Goal: Task Accomplishment & Management: Use online tool/utility

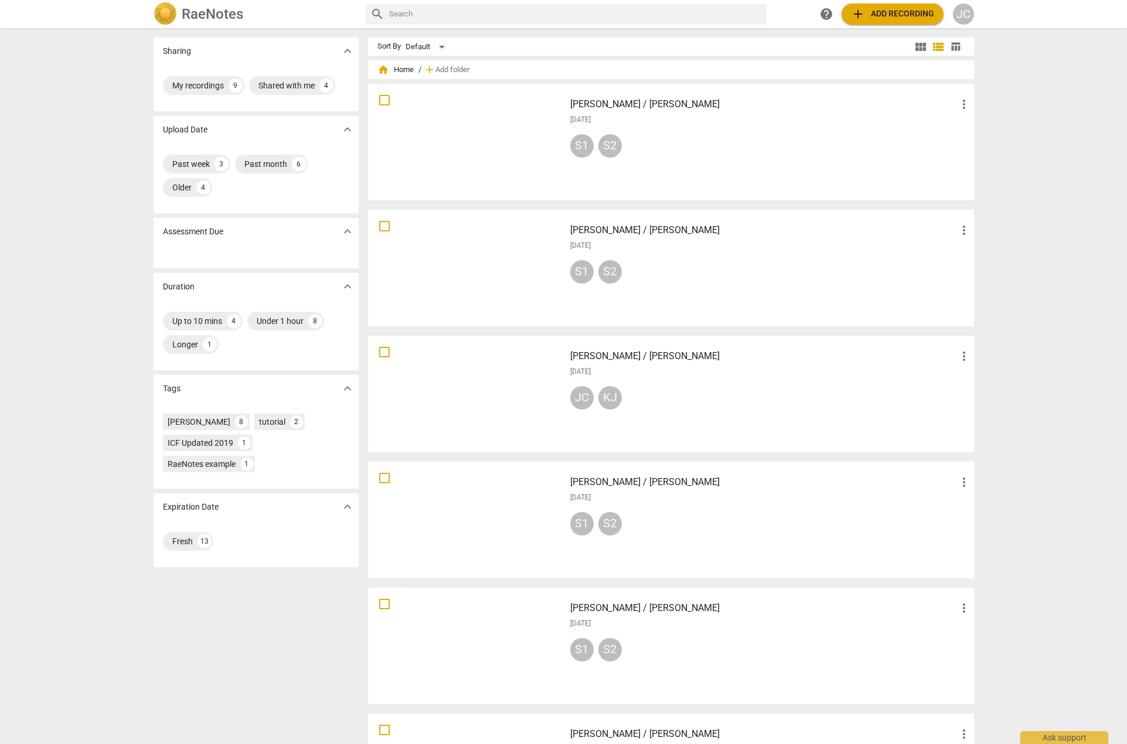
click at [892, 13] on span "add Add recording" at bounding box center [892, 14] width 83 height 14
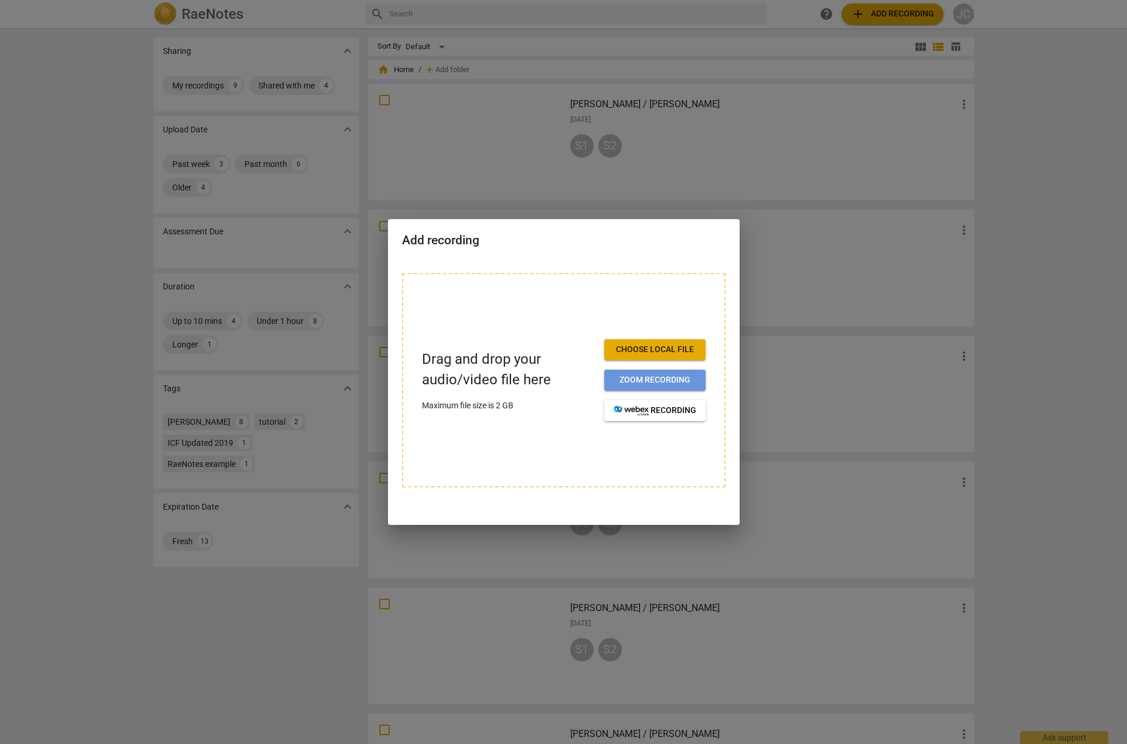
click at [646, 377] on span "Zoom recording" at bounding box center [654, 380] width 83 height 12
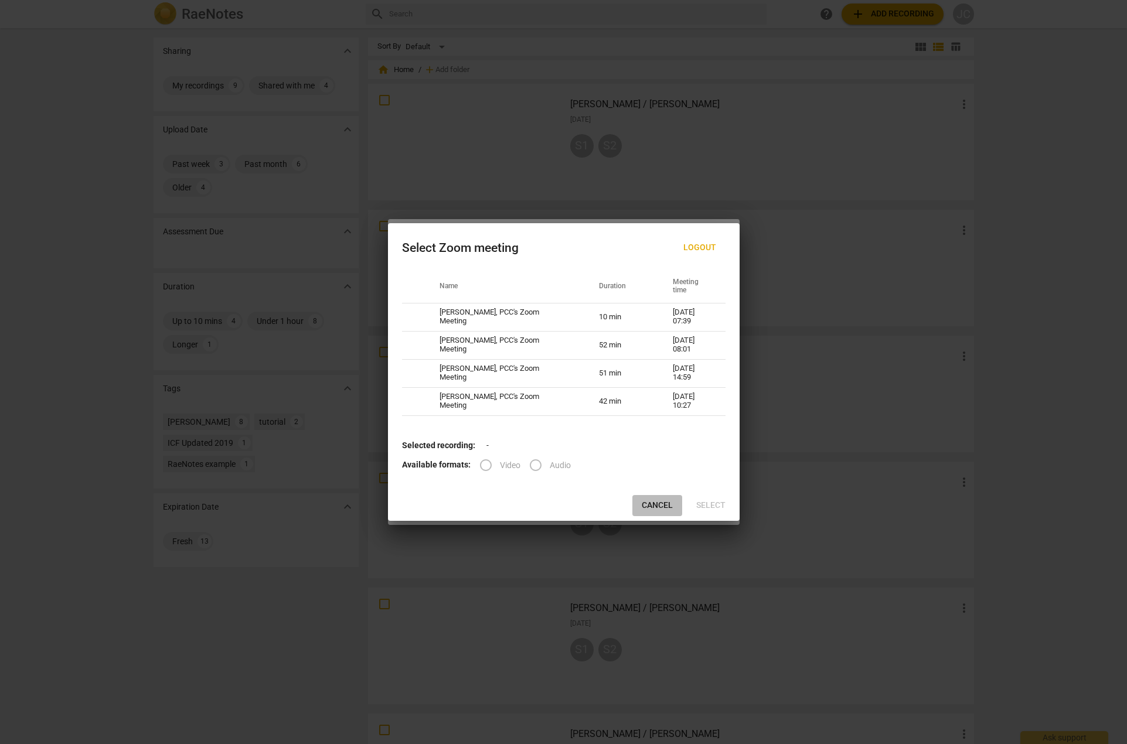
click at [660, 506] on span "Cancel" at bounding box center [657, 506] width 31 height 12
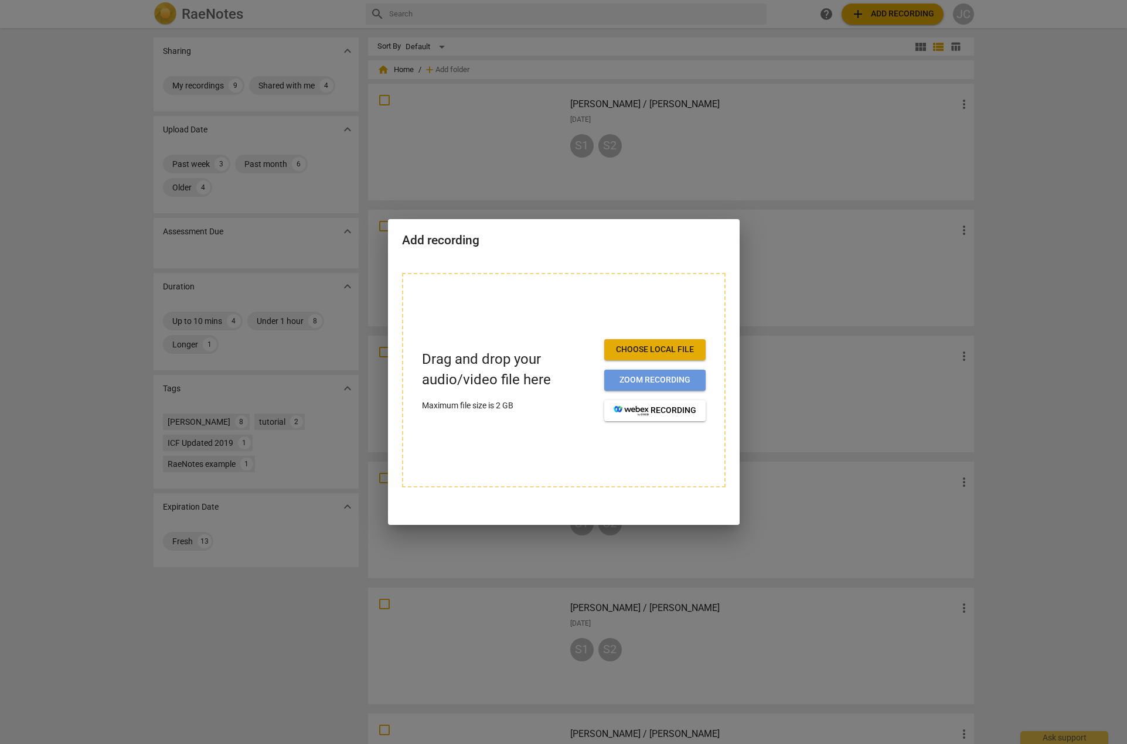
click at [664, 380] on span "Zoom recording" at bounding box center [654, 380] width 83 height 12
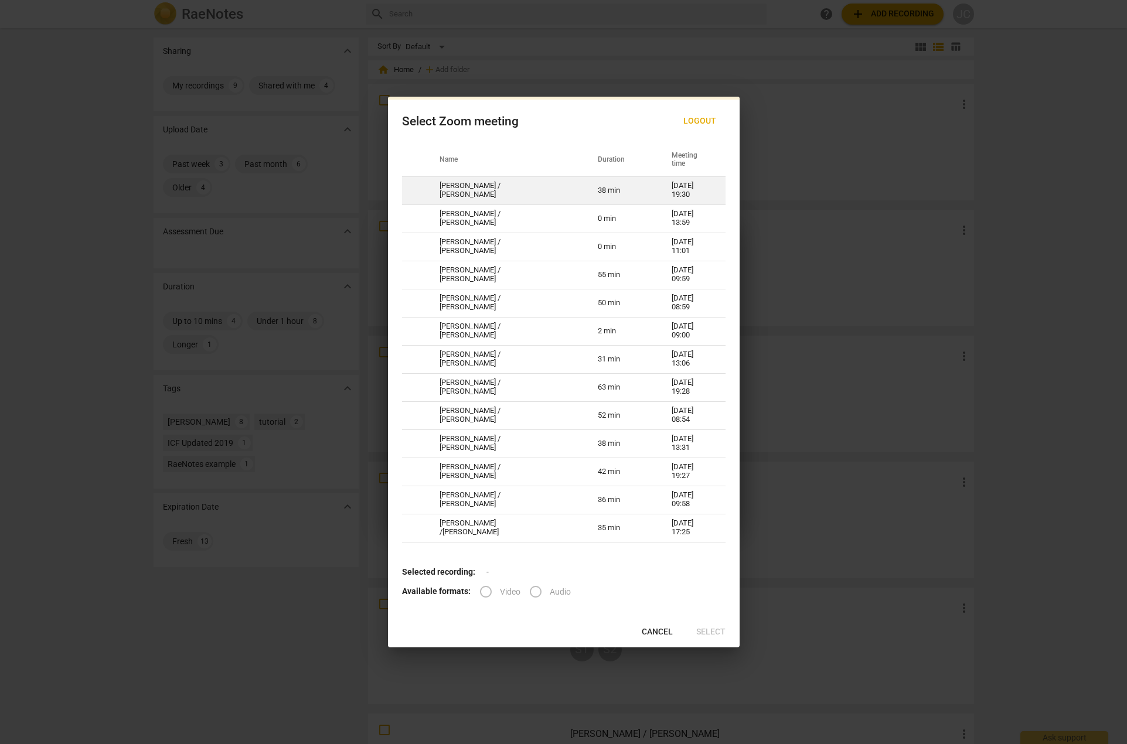
click at [584, 188] on td "38 min" at bounding box center [621, 190] width 74 height 28
radio input "true"
click at [704, 629] on span "Select" at bounding box center [710, 632] width 29 height 12
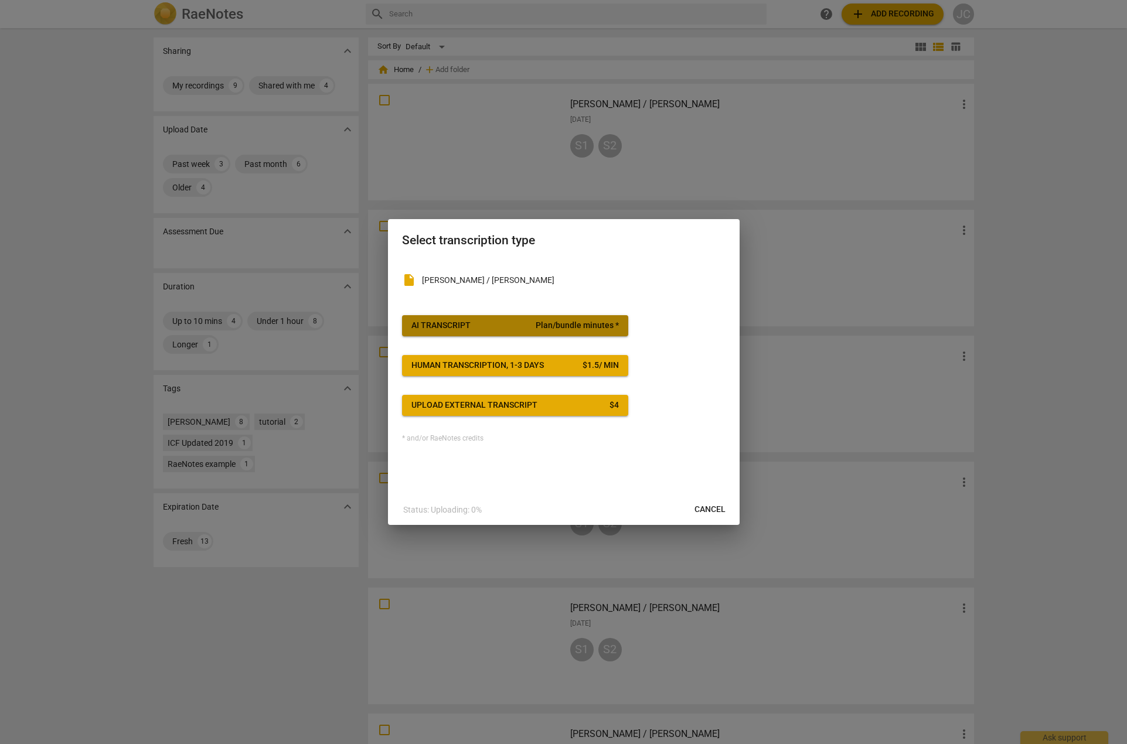
click at [465, 328] on div "AI Transcript" at bounding box center [440, 326] width 59 height 12
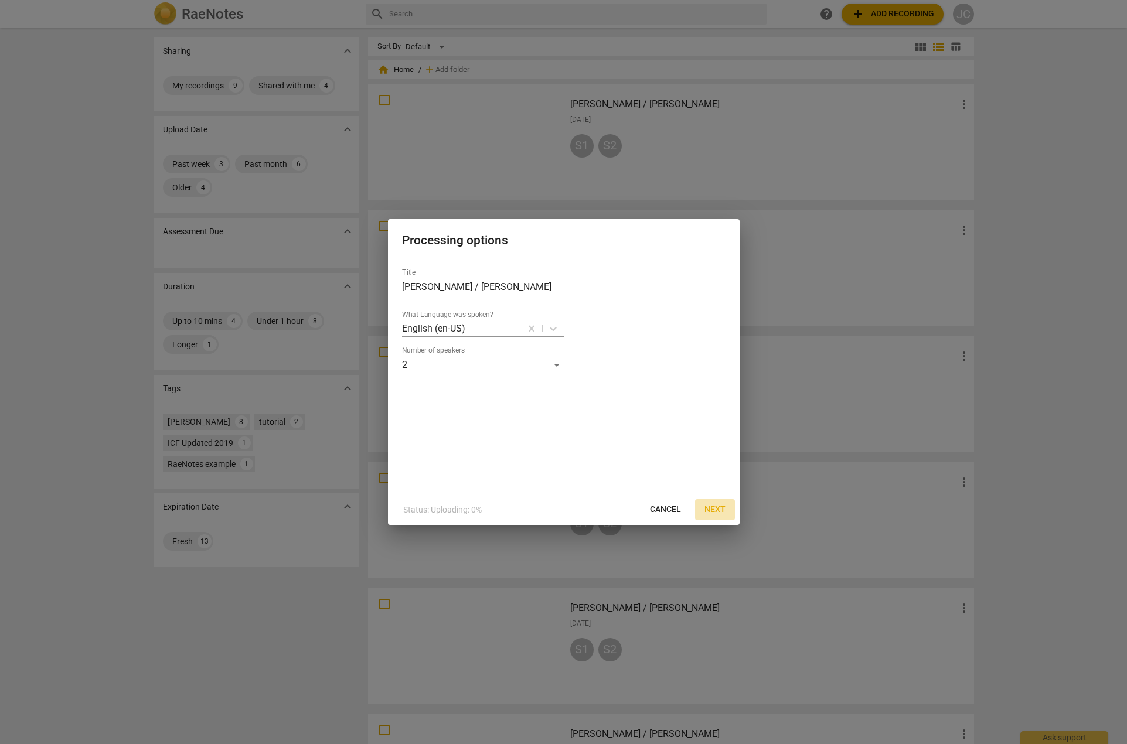
click at [714, 512] on span "Next" at bounding box center [714, 510] width 21 height 12
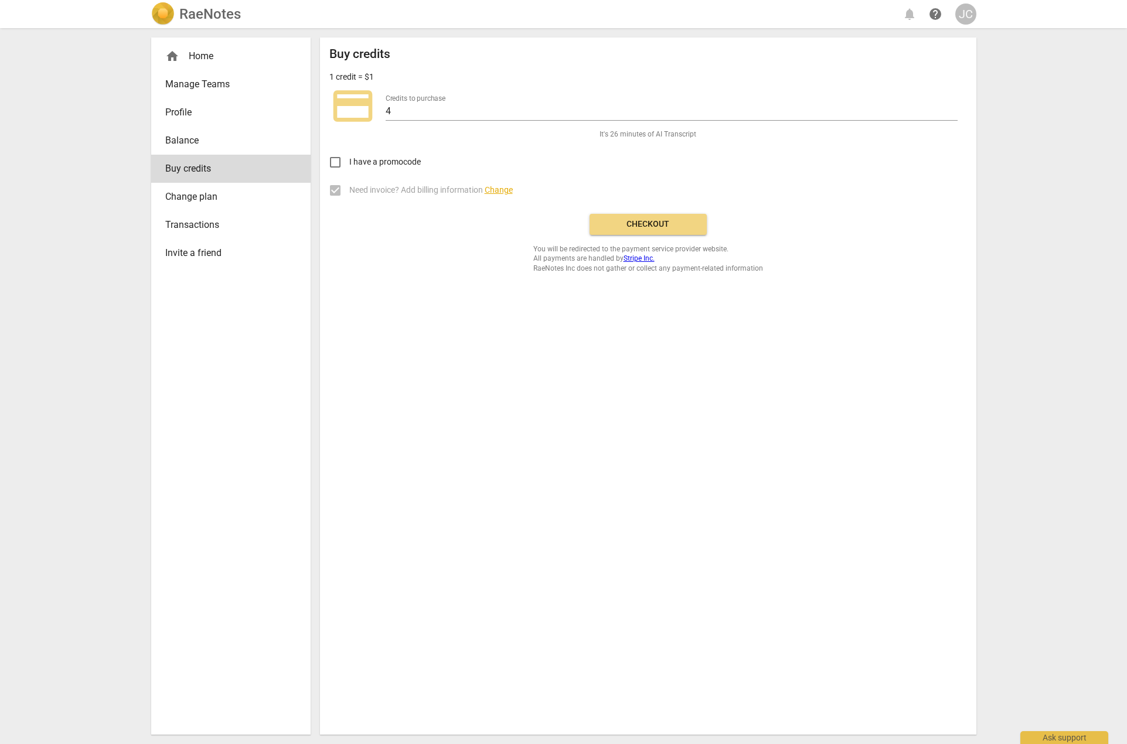
click at [643, 227] on span "Checkout" at bounding box center [648, 225] width 98 height 12
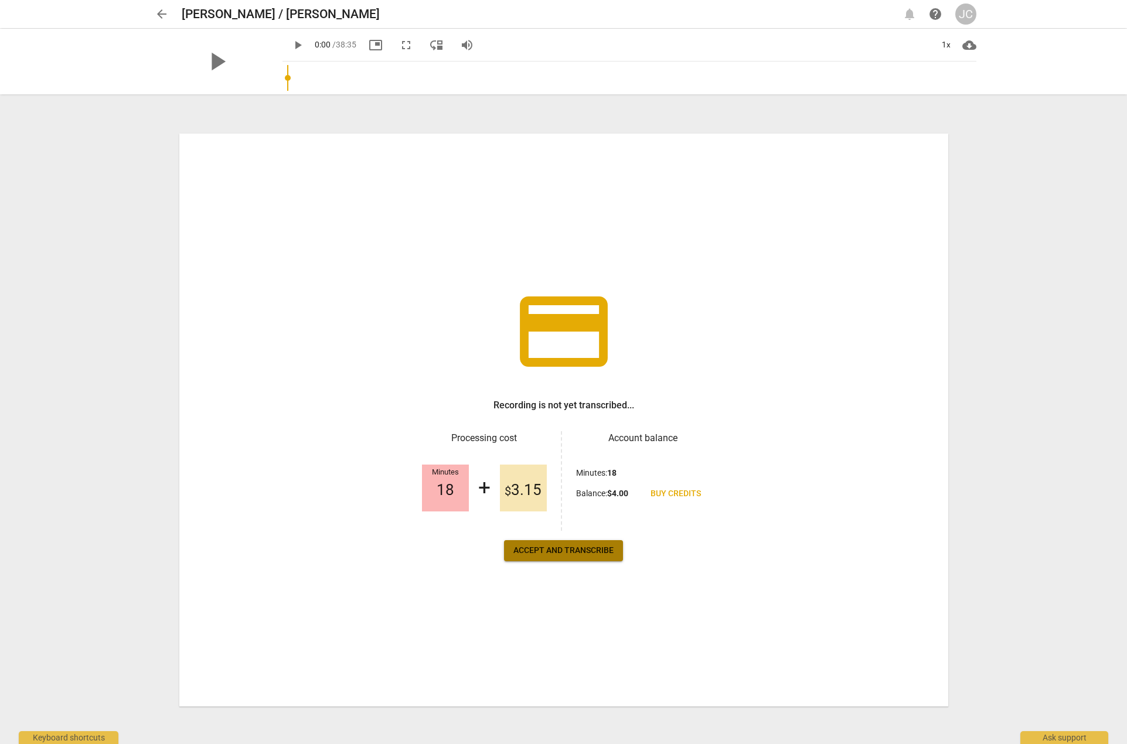
click at [559, 554] on span "Accept and transcribe" at bounding box center [563, 551] width 100 height 12
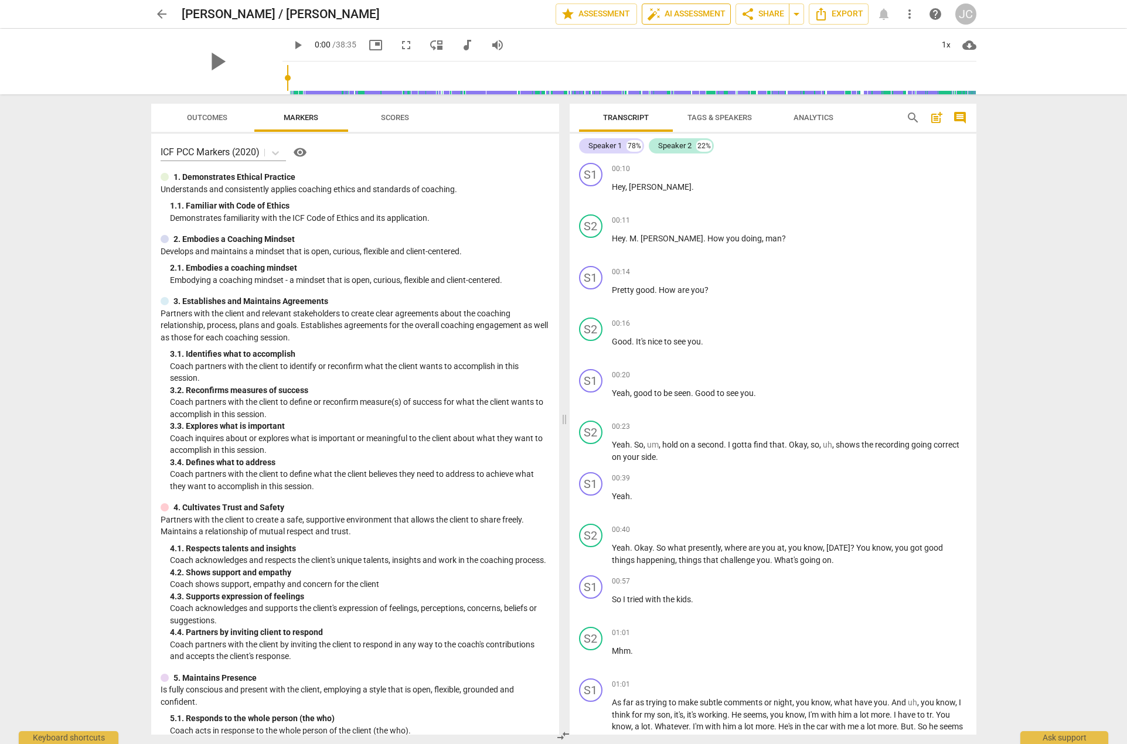
click at [680, 12] on span "auto_fix_high AI Assessment" at bounding box center [686, 14] width 79 height 14
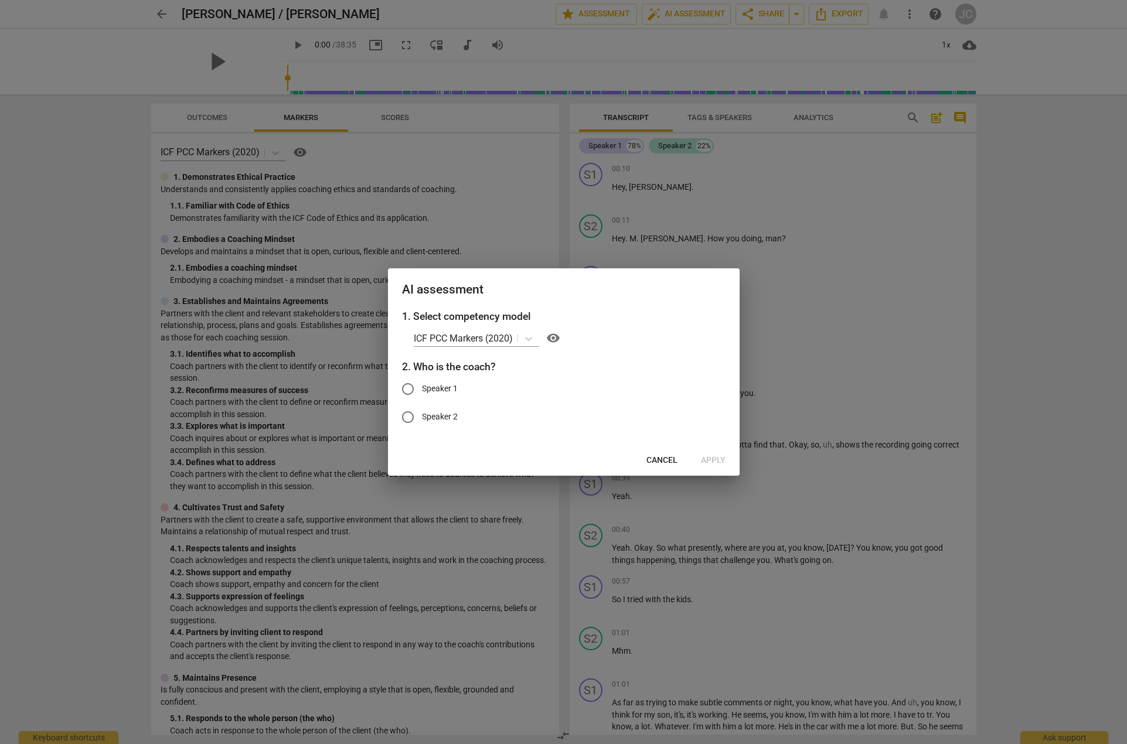
click at [405, 417] on input "Speaker 2" at bounding box center [408, 417] width 28 height 28
radio input "true"
click at [718, 462] on span "Apply" at bounding box center [713, 461] width 25 height 12
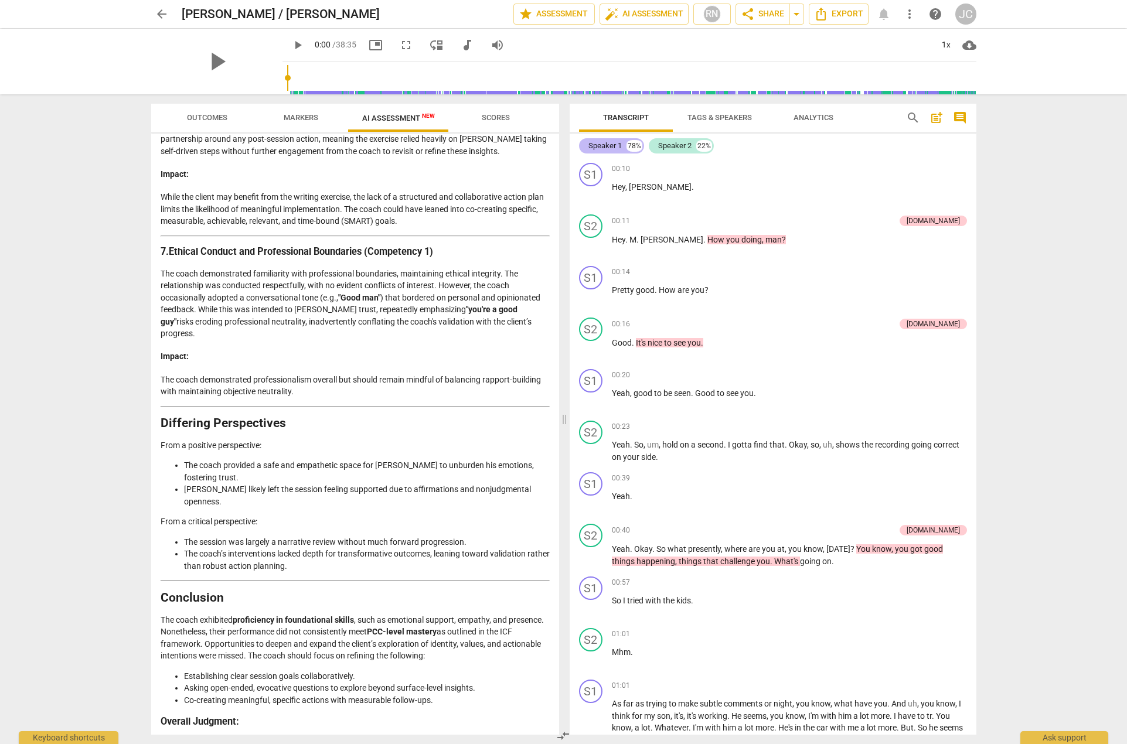
click at [609, 148] on div "Speaker 1" at bounding box center [604, 146] width 33 height 12
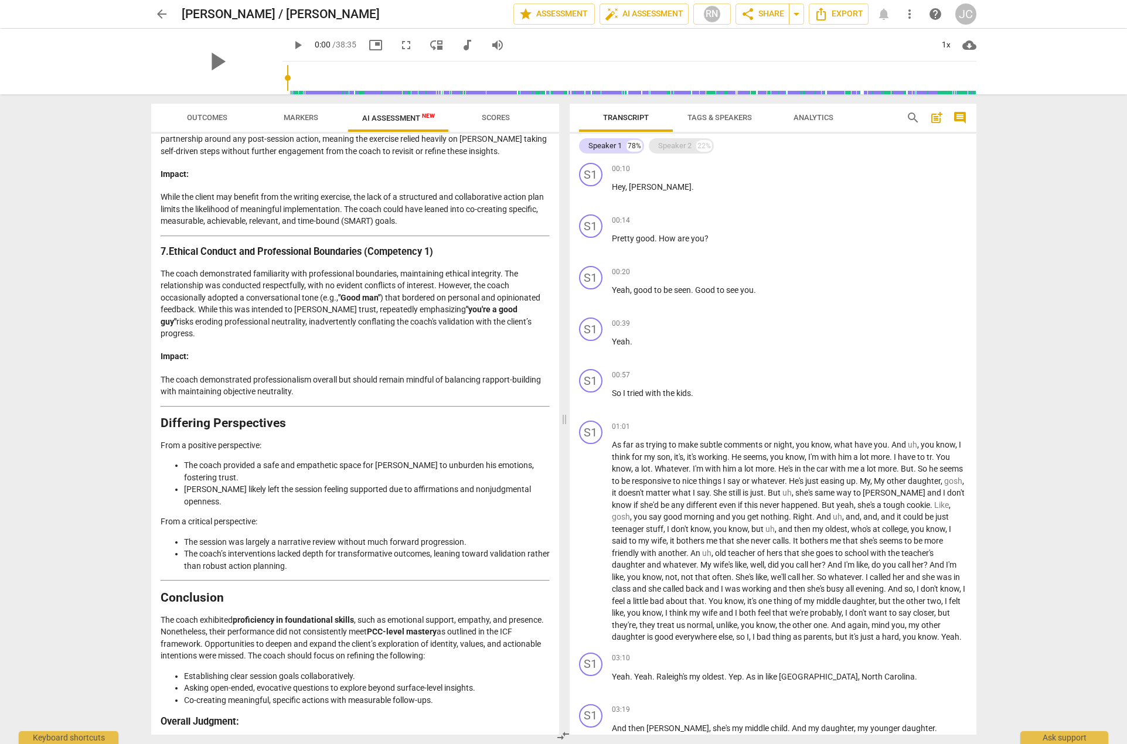
click at [670, 148] on div "Speaker 2" at bounding box center [674, 146] width 33 height 12
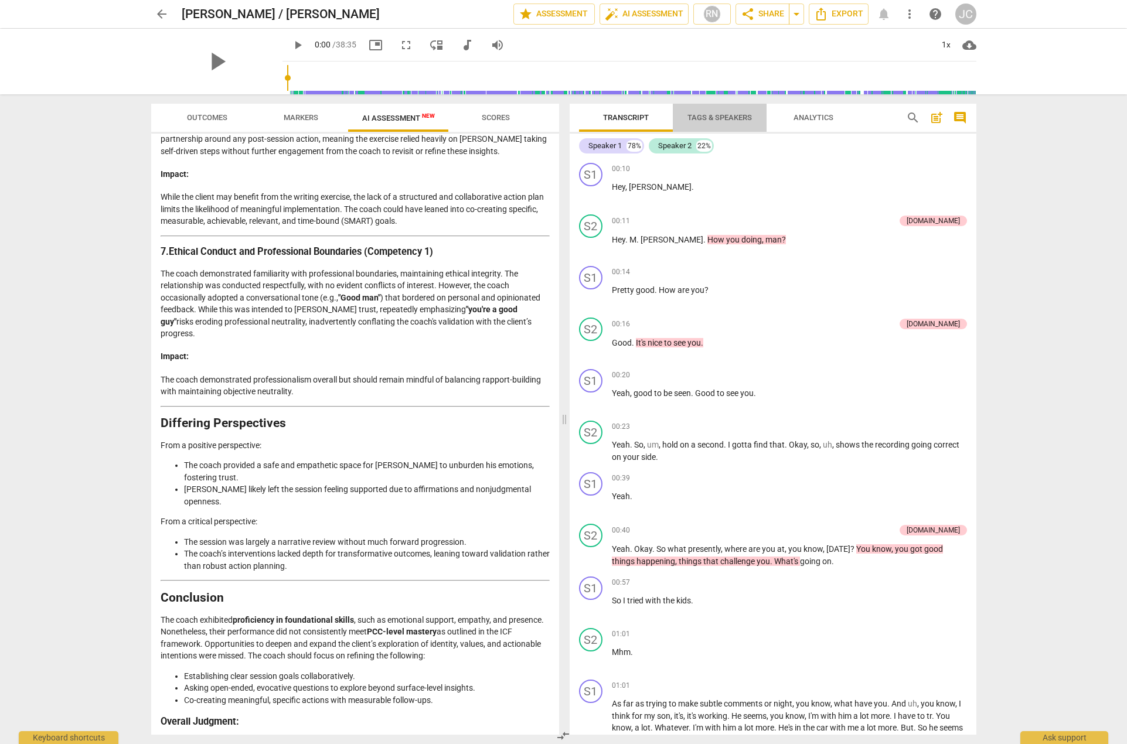
click at [725, 117] on span "Tags & Speakers" at bounding box center [719, 117] width 64 height 9
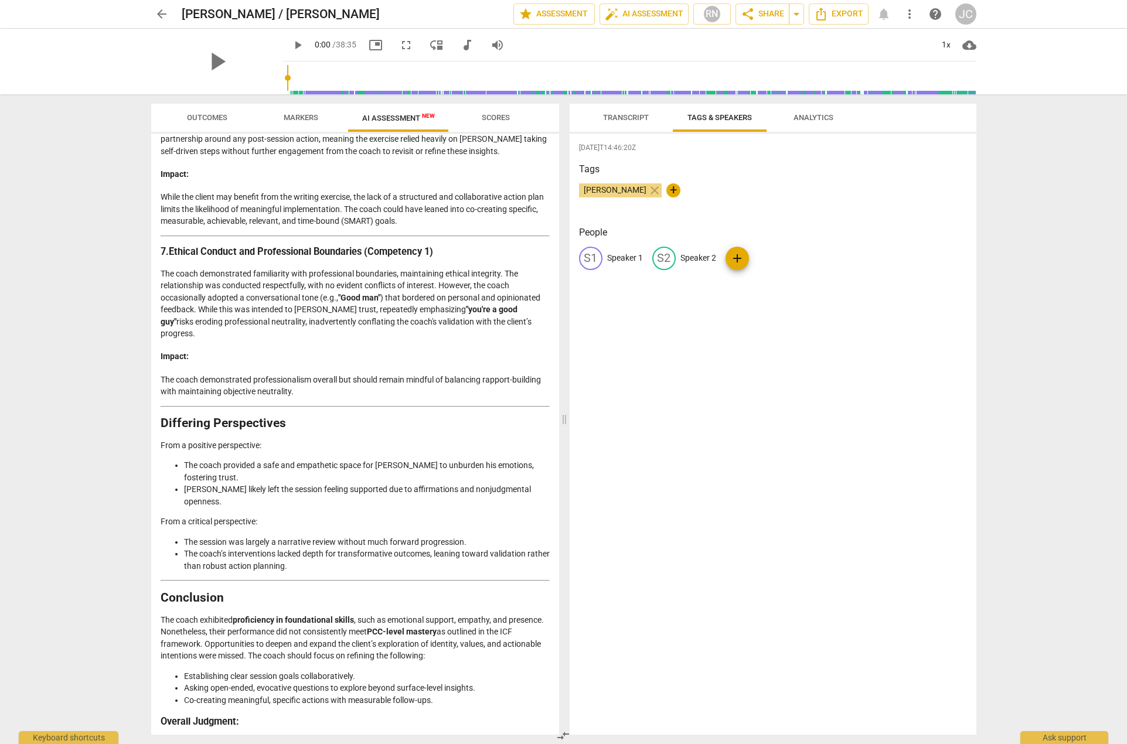
click at [597, 258] on div "S1" at bounding box center [590, 258] width 23 height 23
type input "Kevin J"
click at [809, 254] on span "add" at bounding box center [813, 258] width 14 height 14
type input "John C"
click at [620, 120] on span "Transcript" at bounding box center [626, 117] width 46 height 9
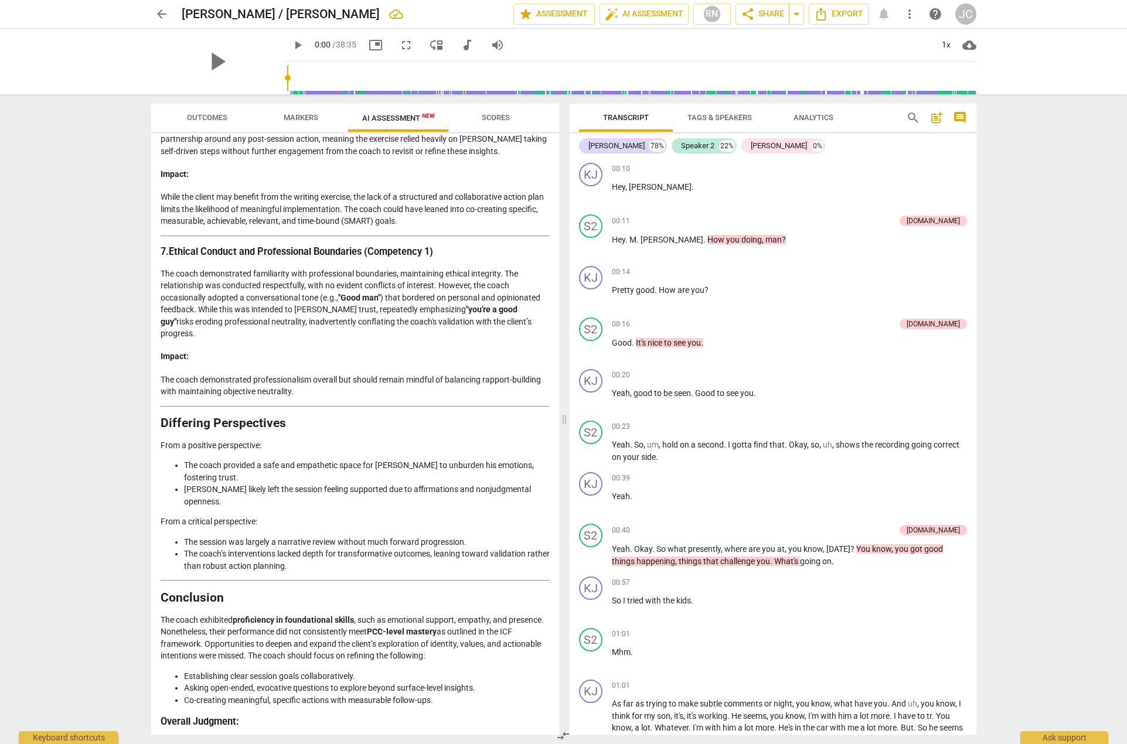
click at [810, 118] on span "Analytics" at bounding box center [813, 117] width 40 height 9
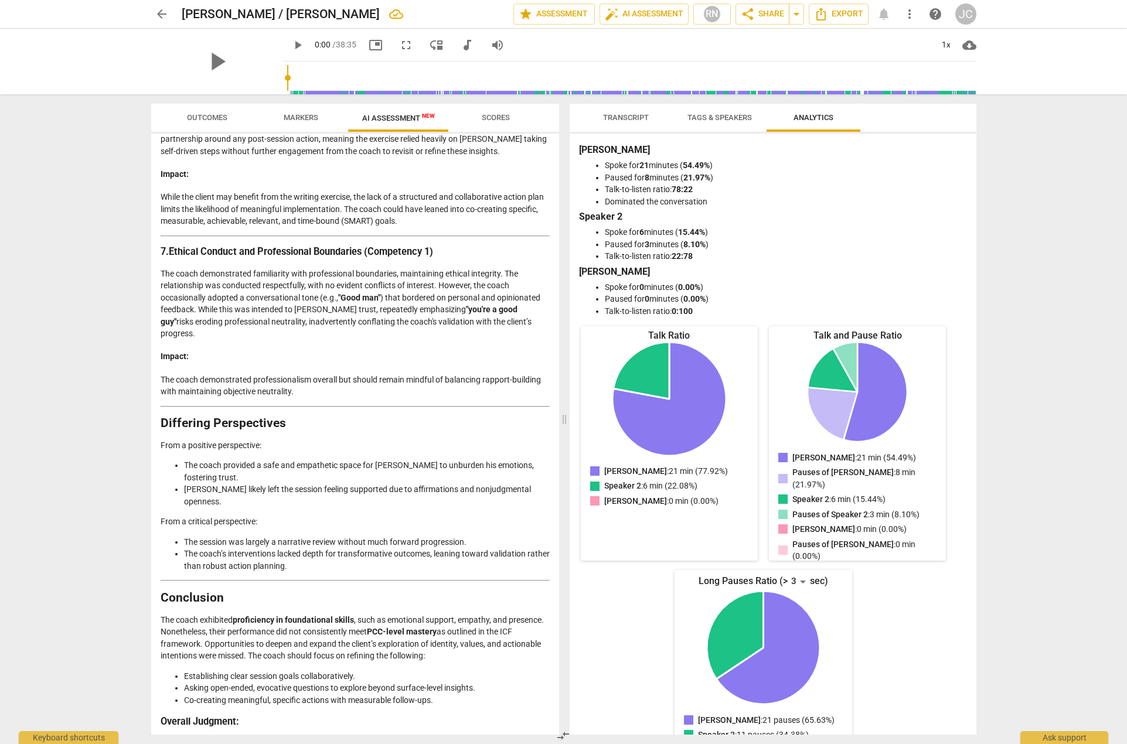
click at [706, 120] on span "Tags & Speakers" at bounding box center [719, 117] width 64 height 9
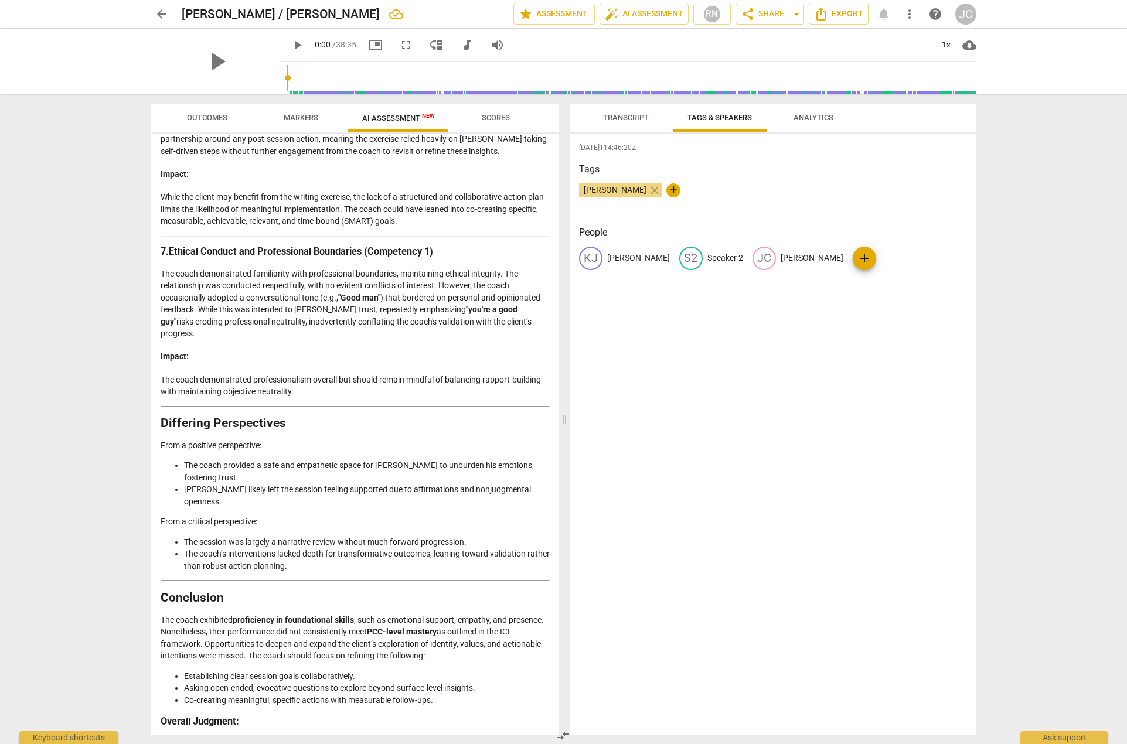
click at [622, 121] on span "Transcript" at bounding box center [626, 117] width 46 height 9
